Goal: Navigation & Orientation: Find specific page/section

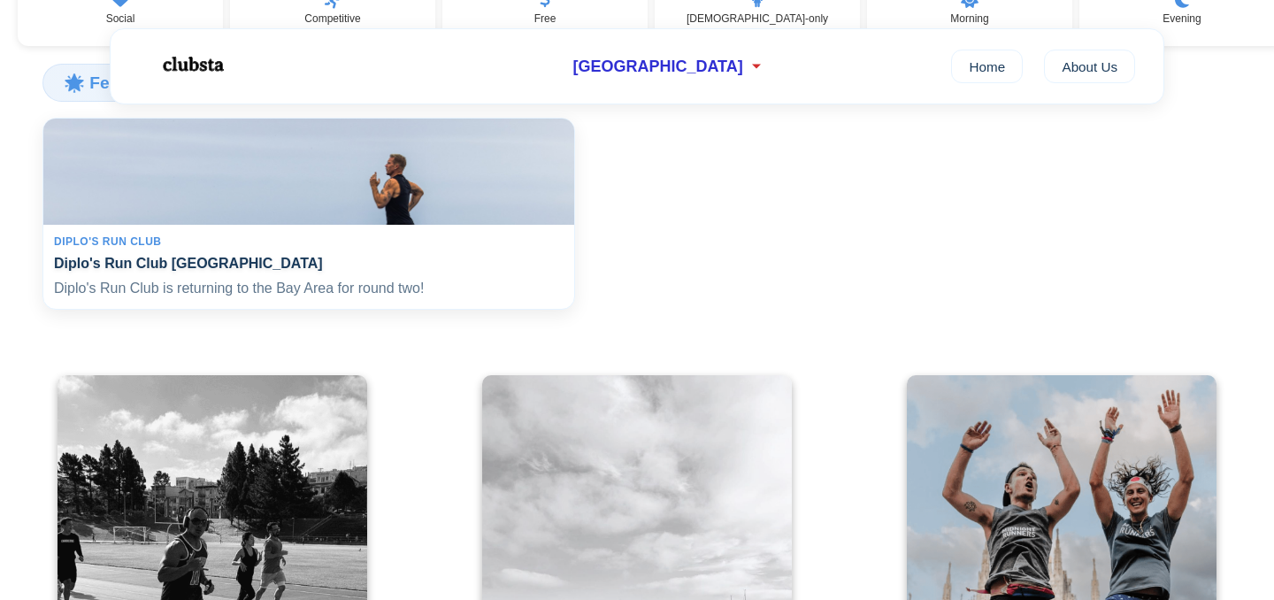
scroll to position [339, 0]
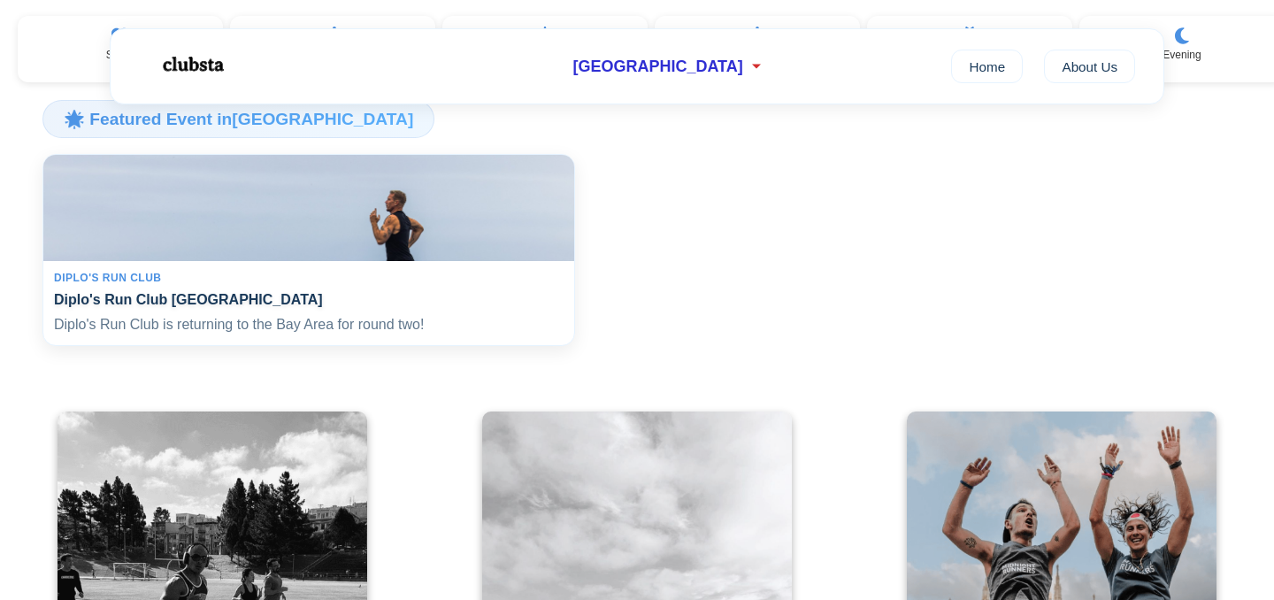
click at [275, 221] on img at bounding box center [308, 208] width 547 height 110
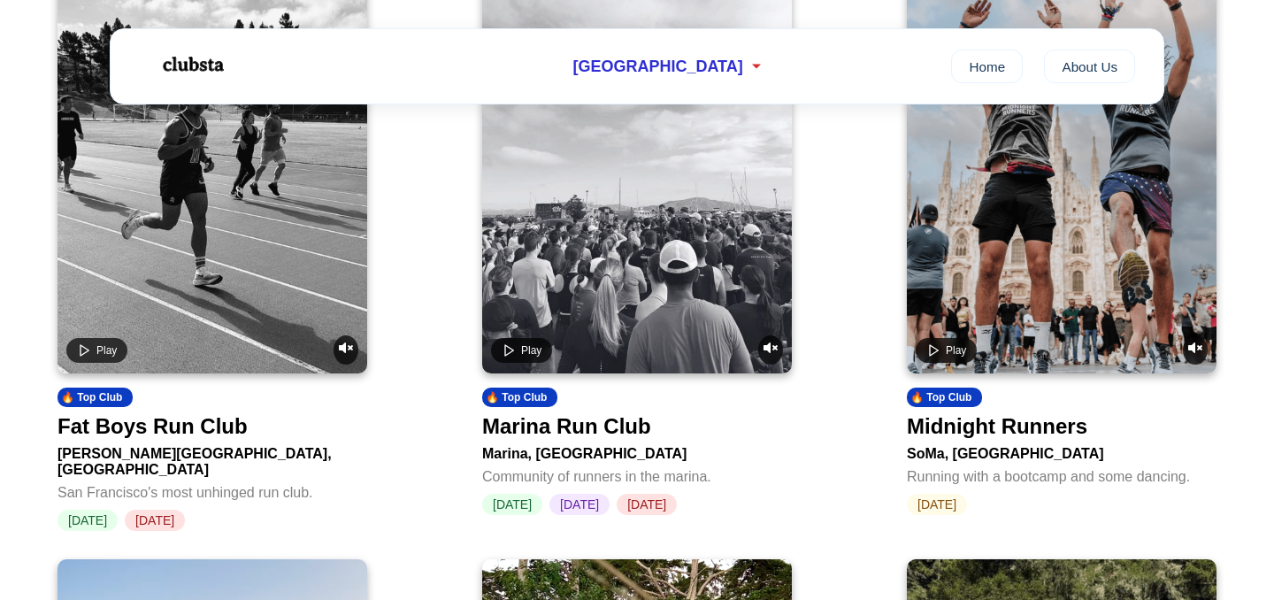
scroll to position [809, 0]
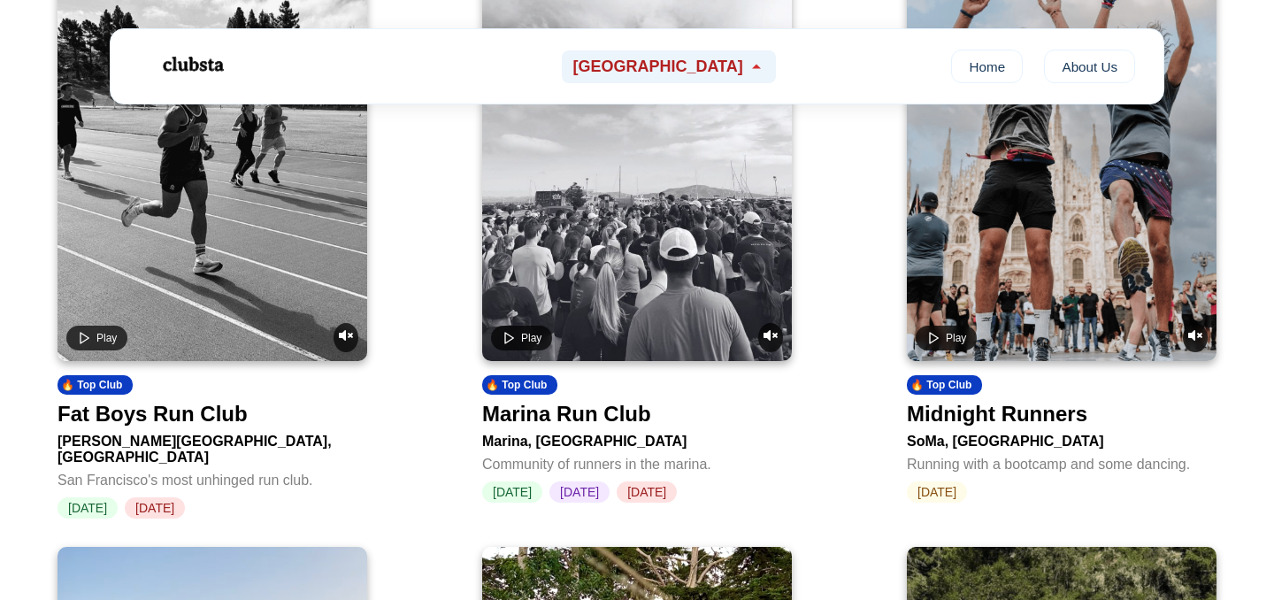
click at [674, 58] on span "[GEOGRAPHIC_DATA]" at bounding box center [657, 67] width 170 height 19
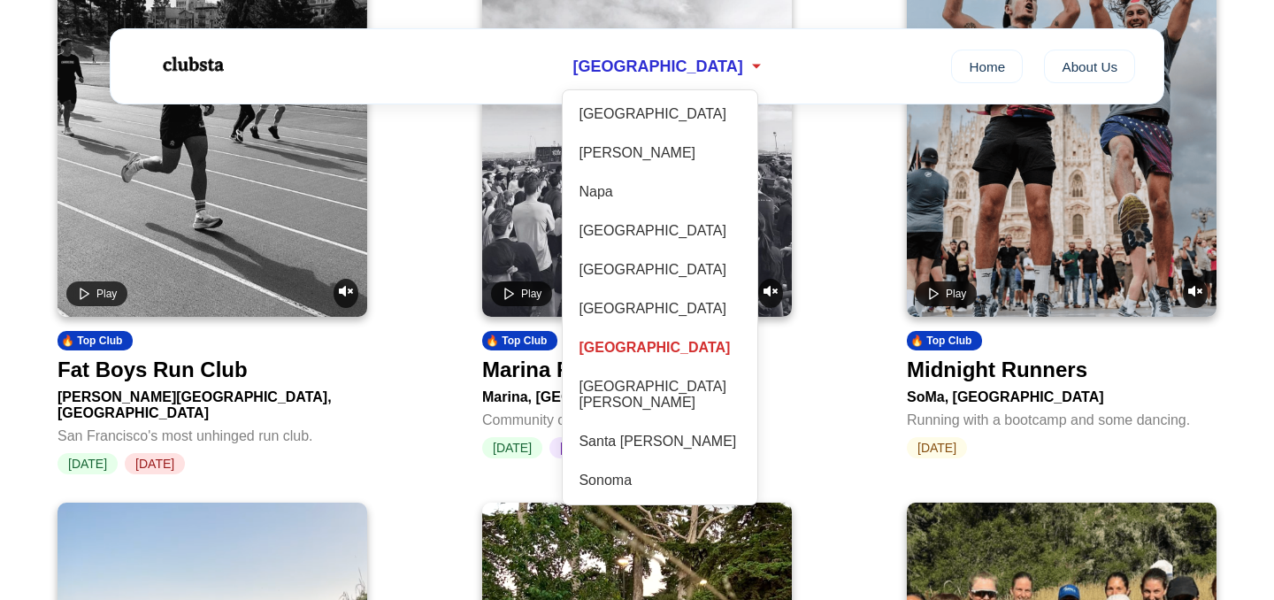
scroll to position [855, 0]
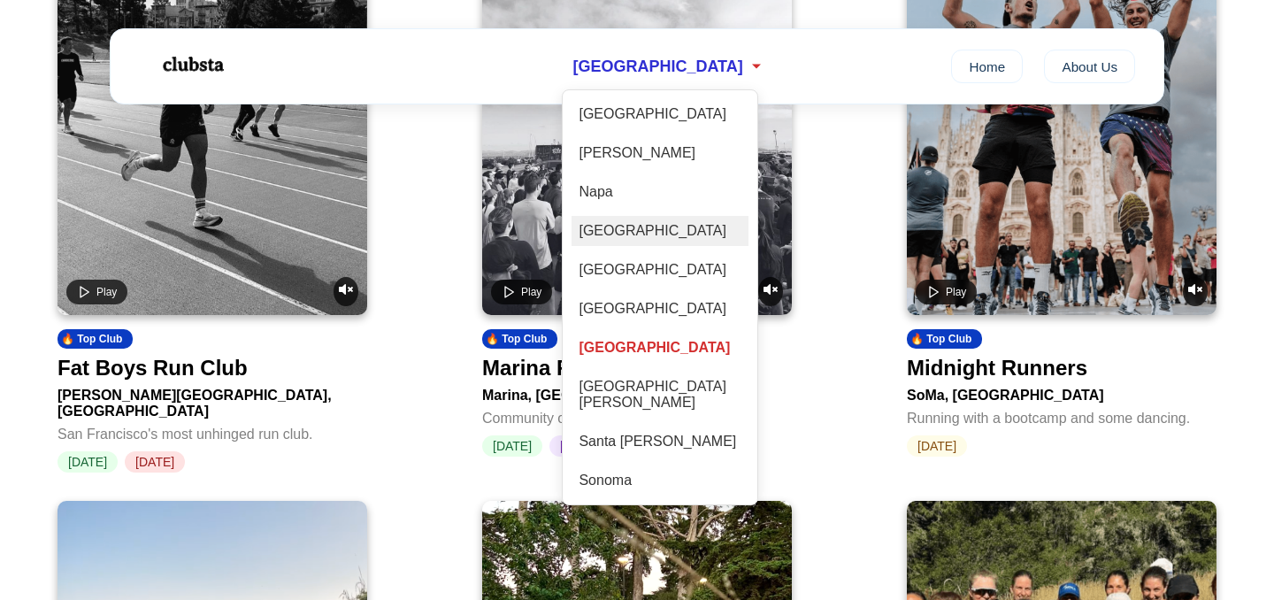
click at [654, 233] on div "[GEOGRAPHIC_DATA]" at bounding box center [659, 231] width 177 height 30
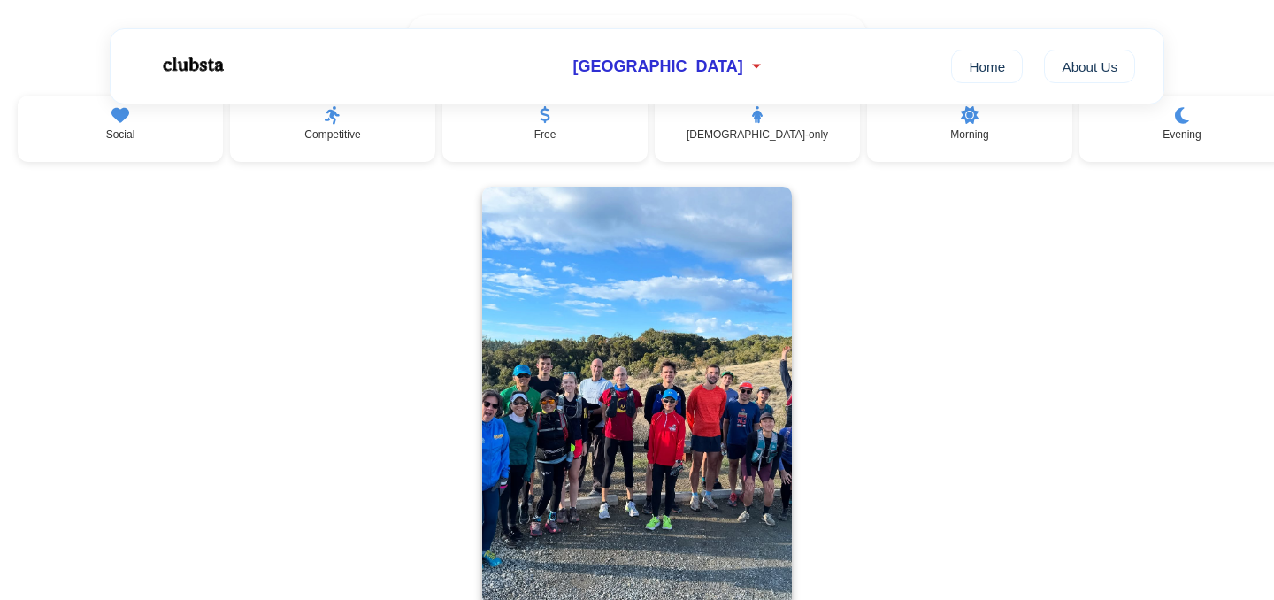
scroll to position [438, 0]
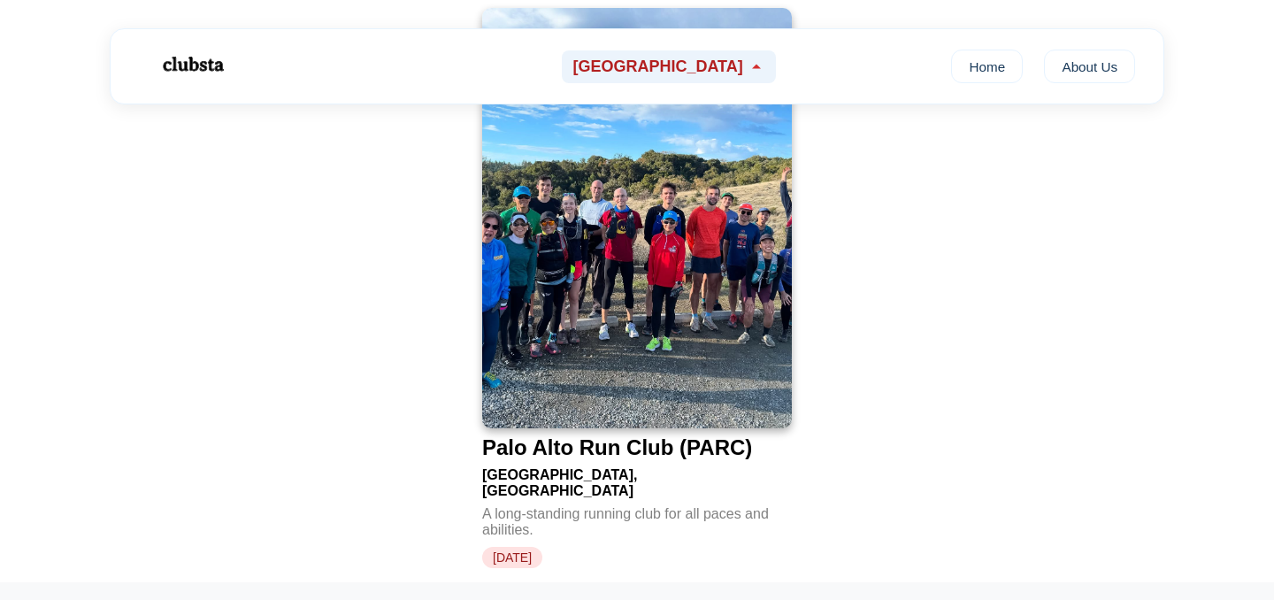
click at [679, 59] on span "[GEOGRAPHIC_DATA]" at bounding box center [657, 67] width 170 height 19
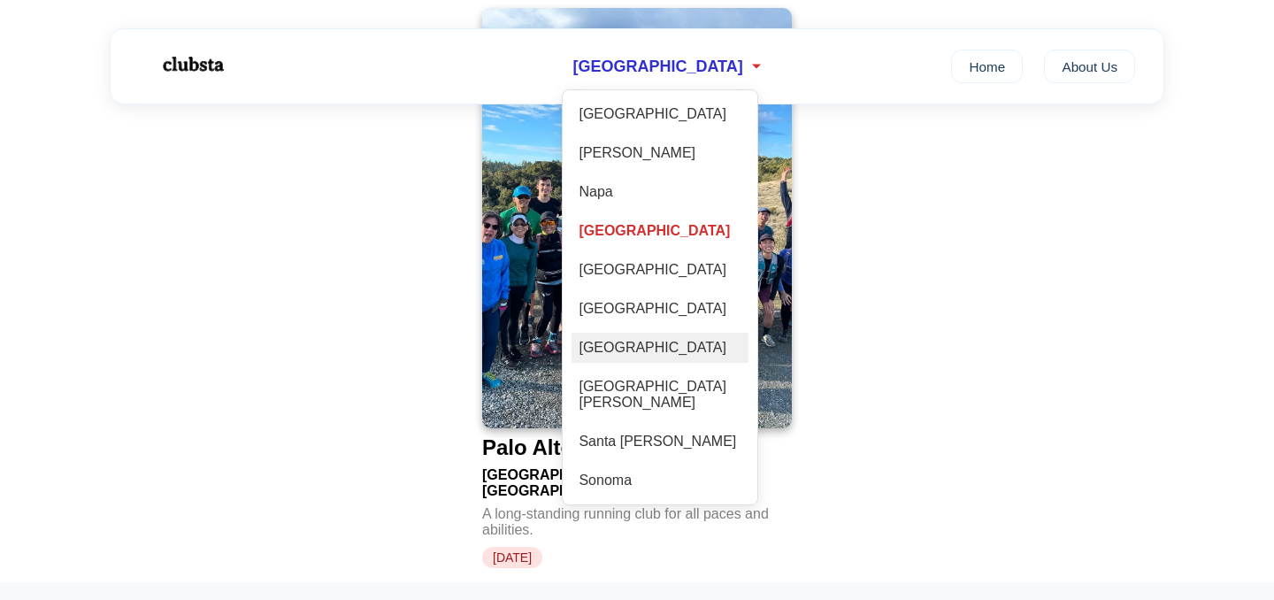
click at [668, 361] on div "[GEOGRAPHIC_DATA]" at bounding box center [659, 348] width 177 height 30
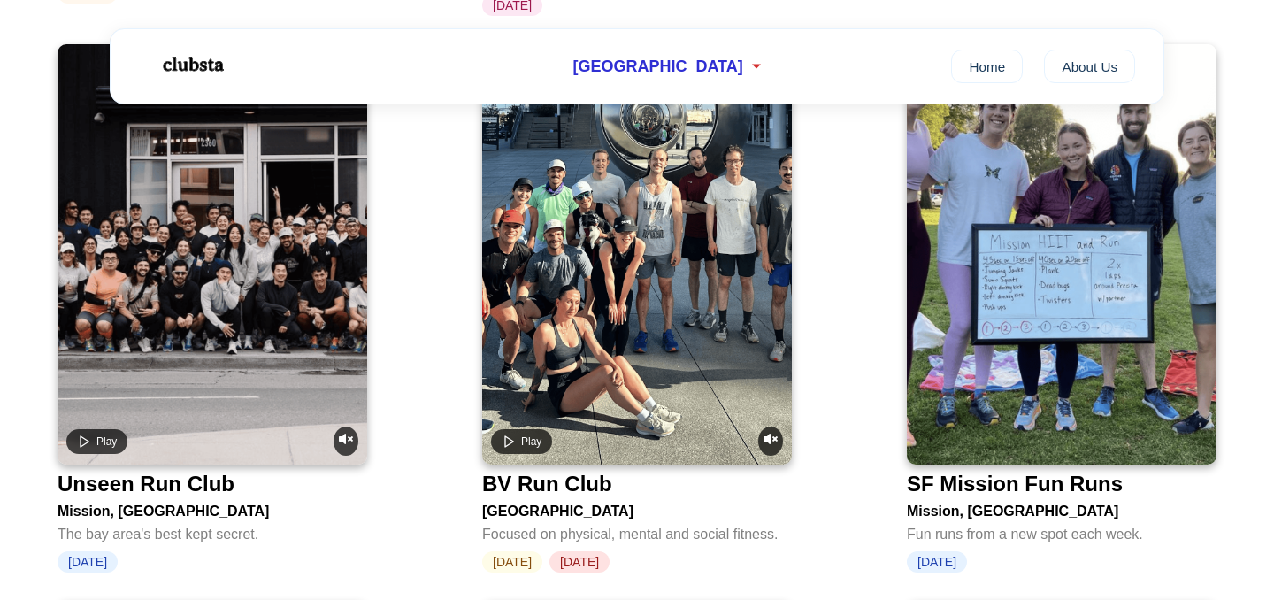
scroll to position [3090, 0]
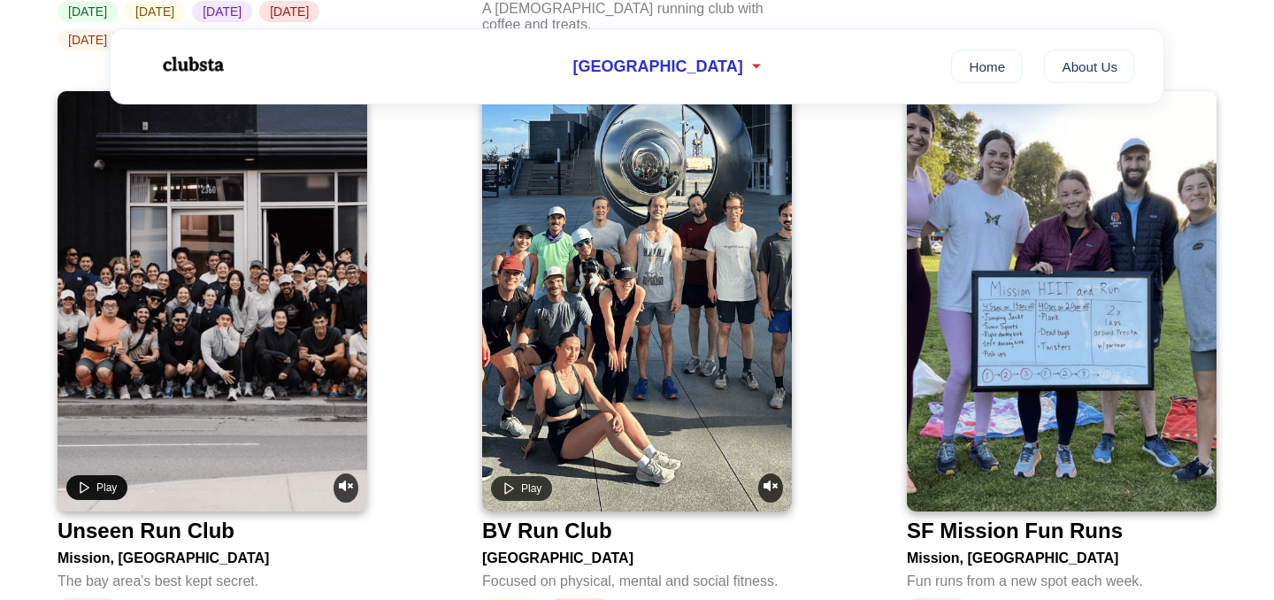
click at [91, 475] on button "Play" at bounding box center [96, 487] width 61 height 25
click at [88, 480] on icon "Pause video" at bounding box center [84, 487] width 14 height 14
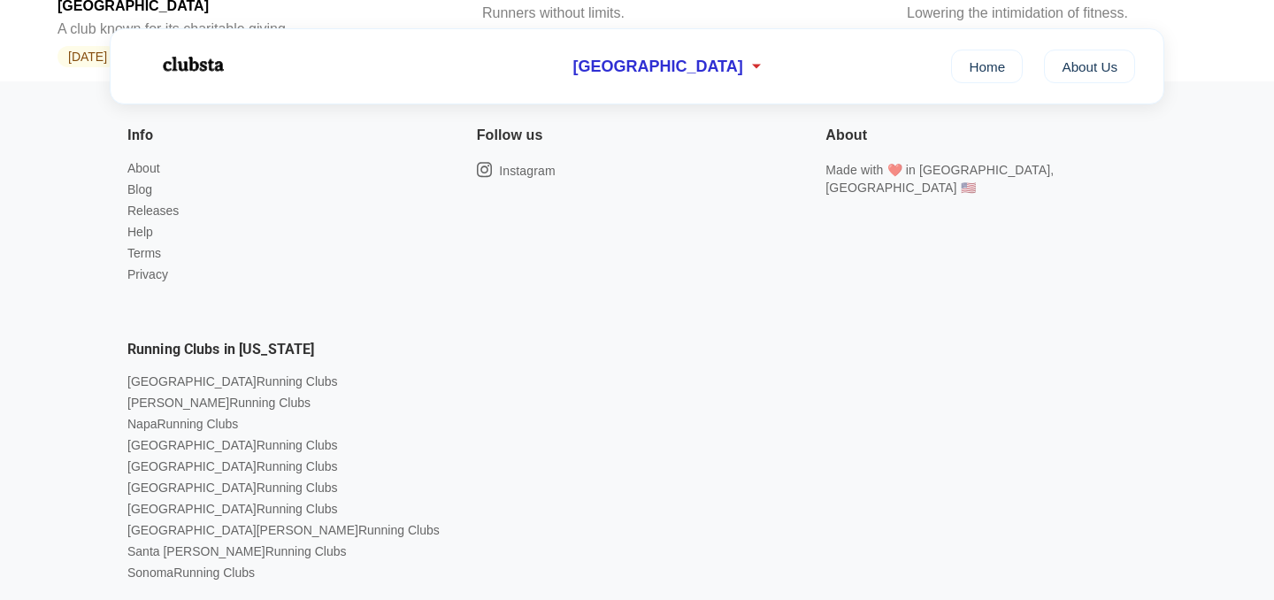
scroll to position [4893, 0]
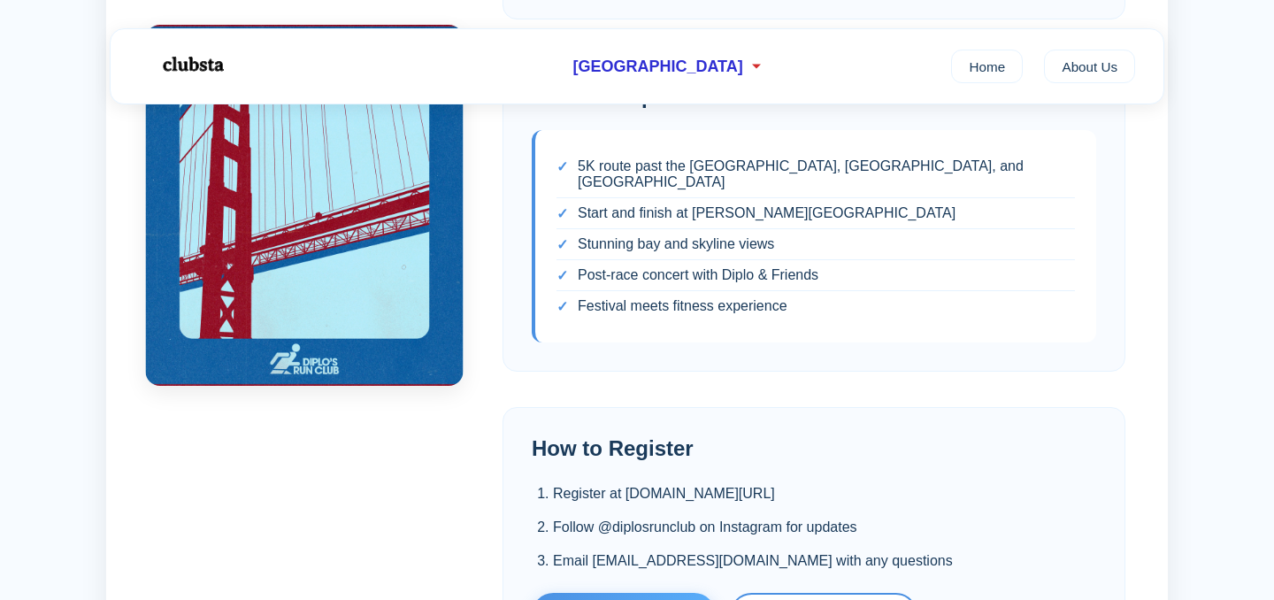
scroll to position [524, 0]
